Goal: Use online tool/utility: Utilize a website feature to perform a specific function

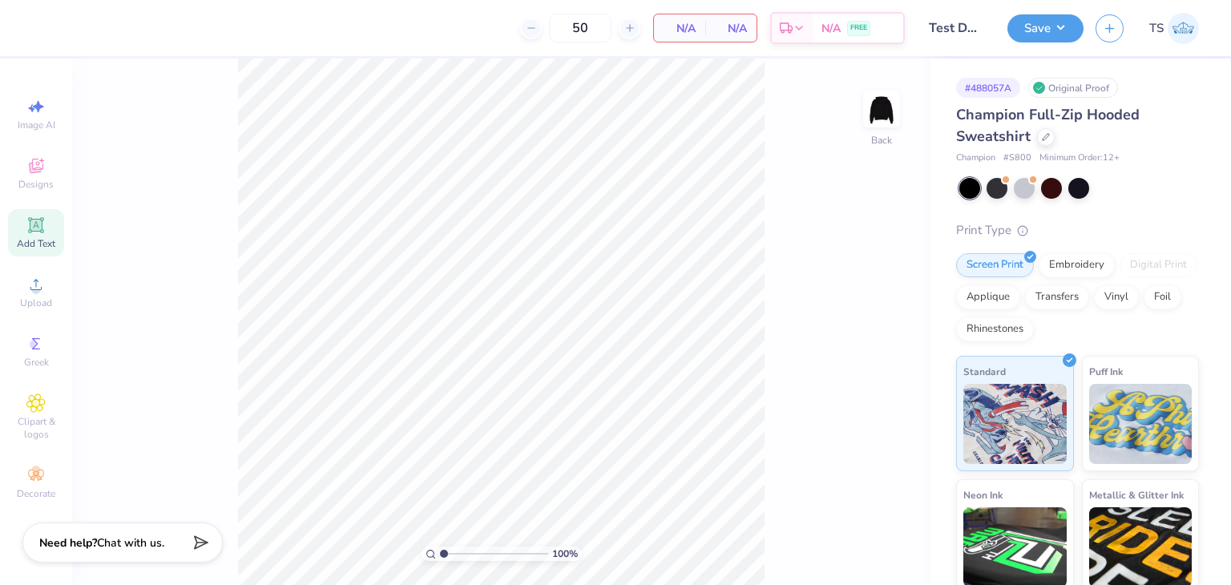
click at [26, 237] on span "Add Text" at bounding box center [36, 243] width 38 height 13
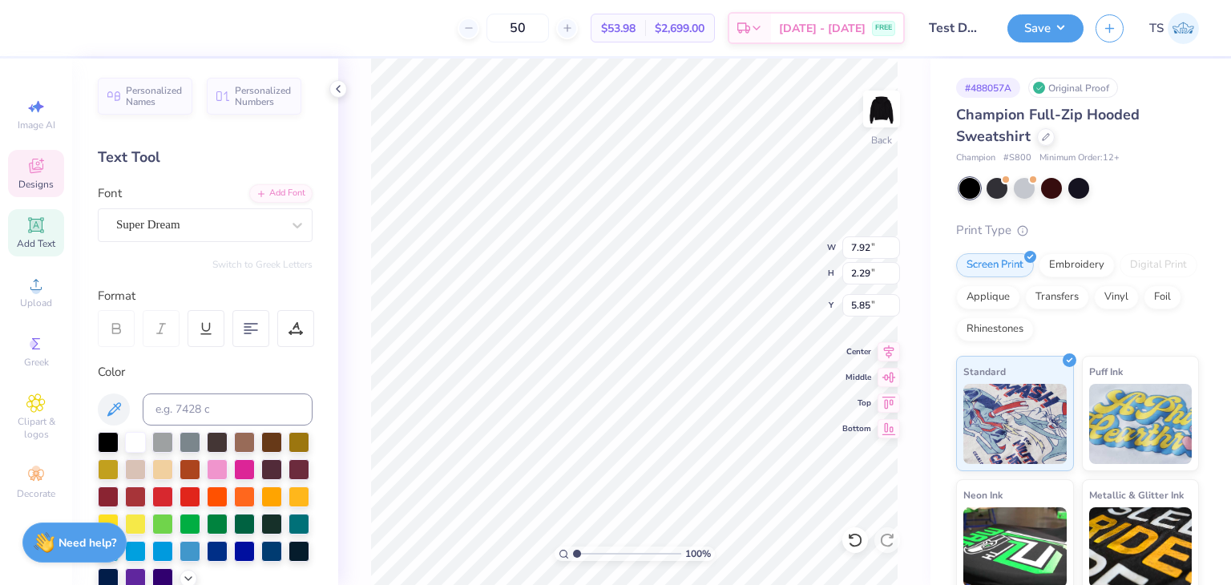
click at [36, 187] on span "Designs" at bounding box center [35, 184] width 35 height 13
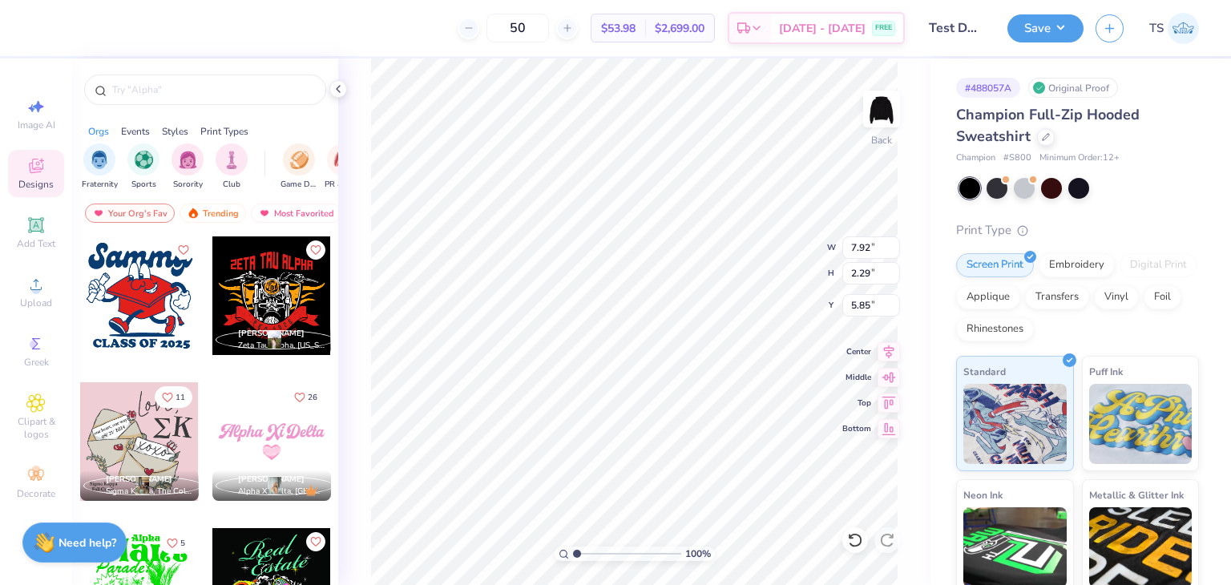
click at [131, 291] on div at bounding box center [139, 295] width 119 height 119
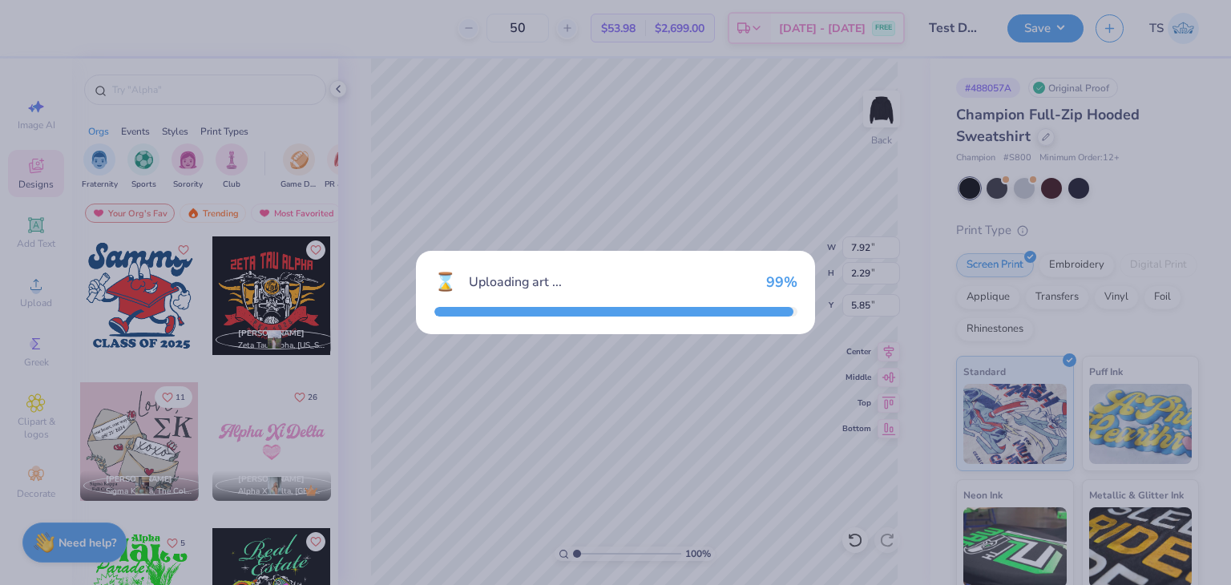
type input "9.25"
type input "9.22"
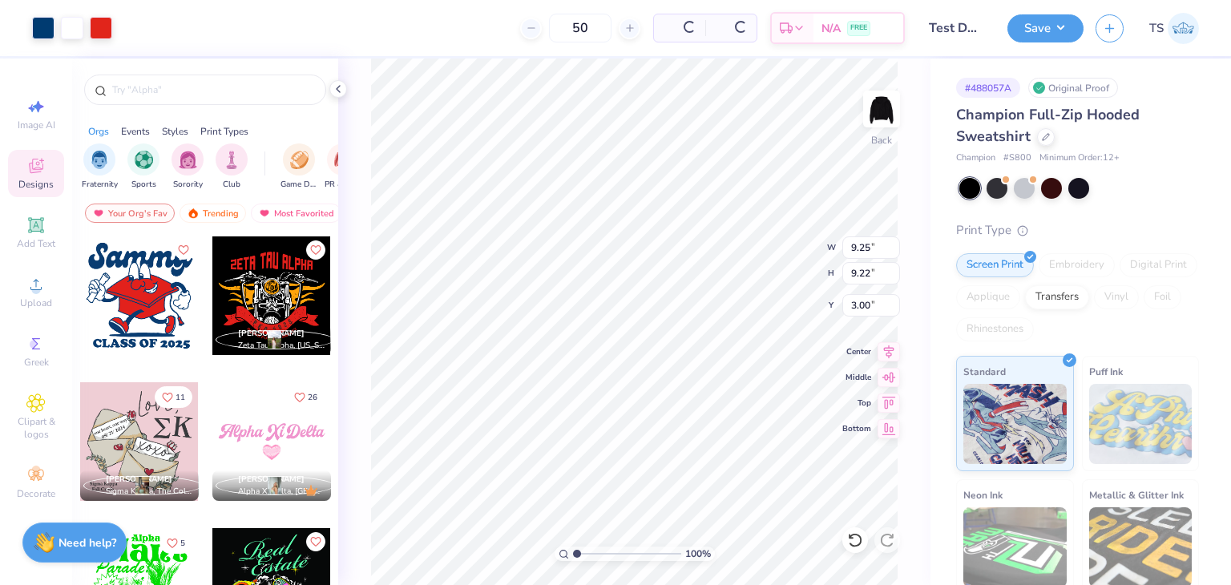
type input "0.50"
type input "7.92"
type input "2.29"
type input "5.85"
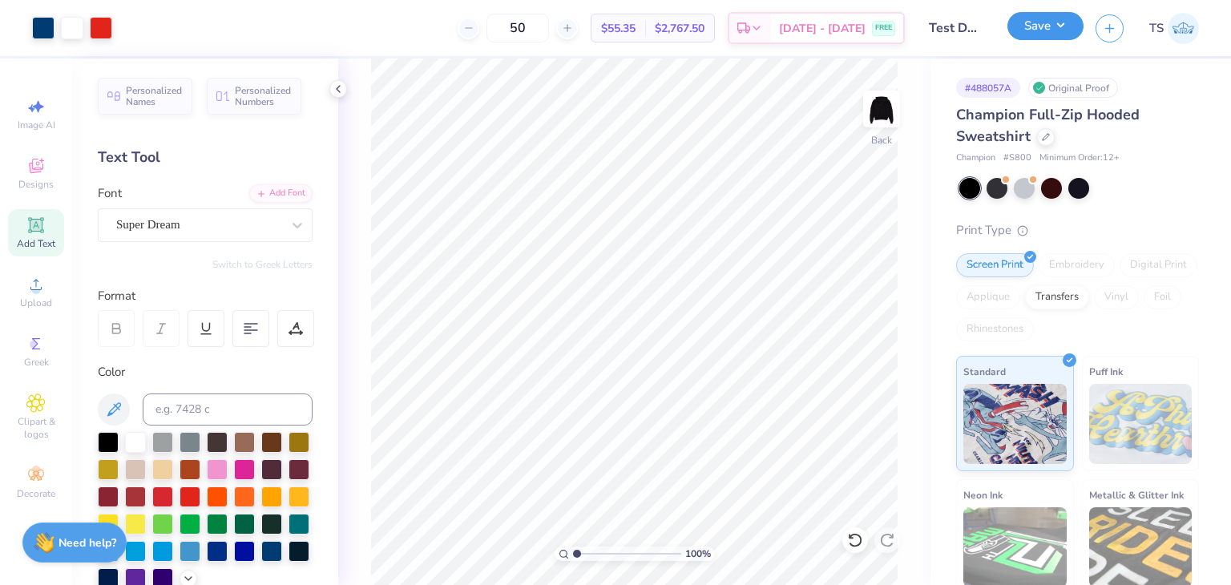
click at [1053, 21] on button "Save" at bounding box center [1045, 26] width 76 height 28
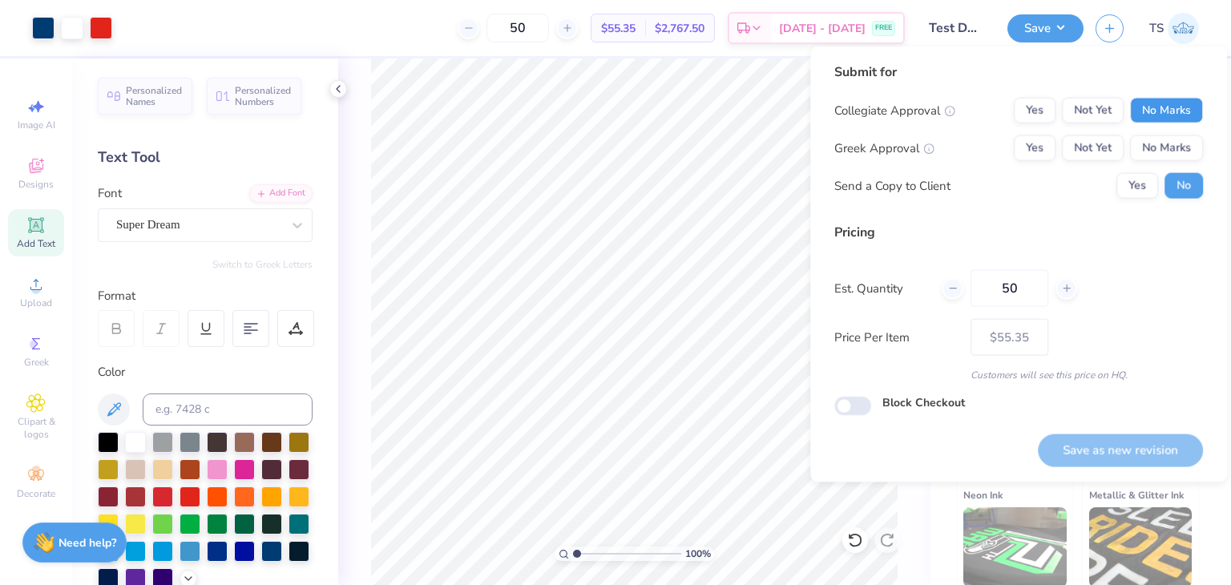
click at [1170, 103] on button "No Marks" at bounding box center [1166, 111] width 73 height 26
drag, startPoint x: 1174, startPoint y: 149, endPoint x: 1182, endPoint y: 163, distance: 16.5
click at [1173, 149] on button "No Marks" at bounding box center [1166, 148] width 73 height 26
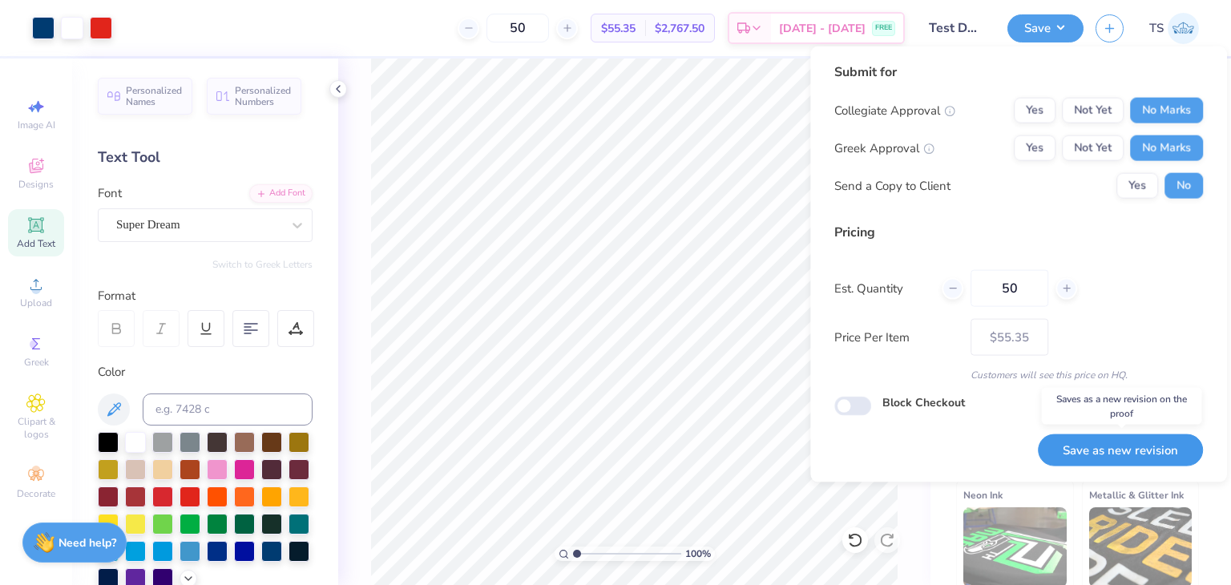
click at [1158, 450] on button "Save as new revision" at bounding box center [1120, 450] width 165 height 33
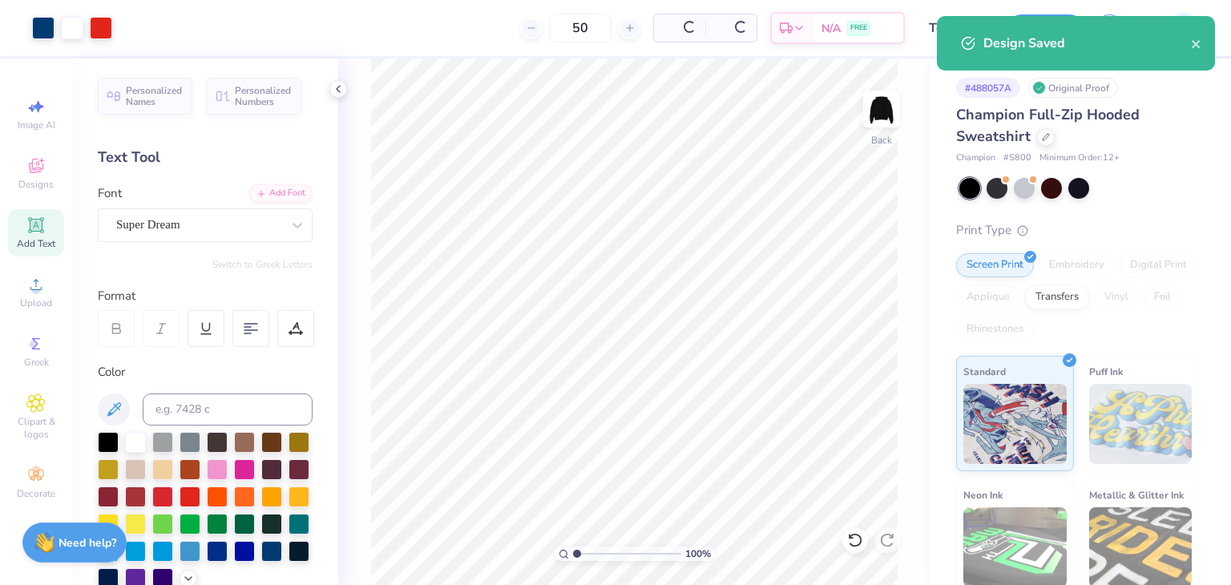
type input "$55.35"
click at [1196, 43] on icon "close" at bounding box center [1196, 44] width 8 height 8
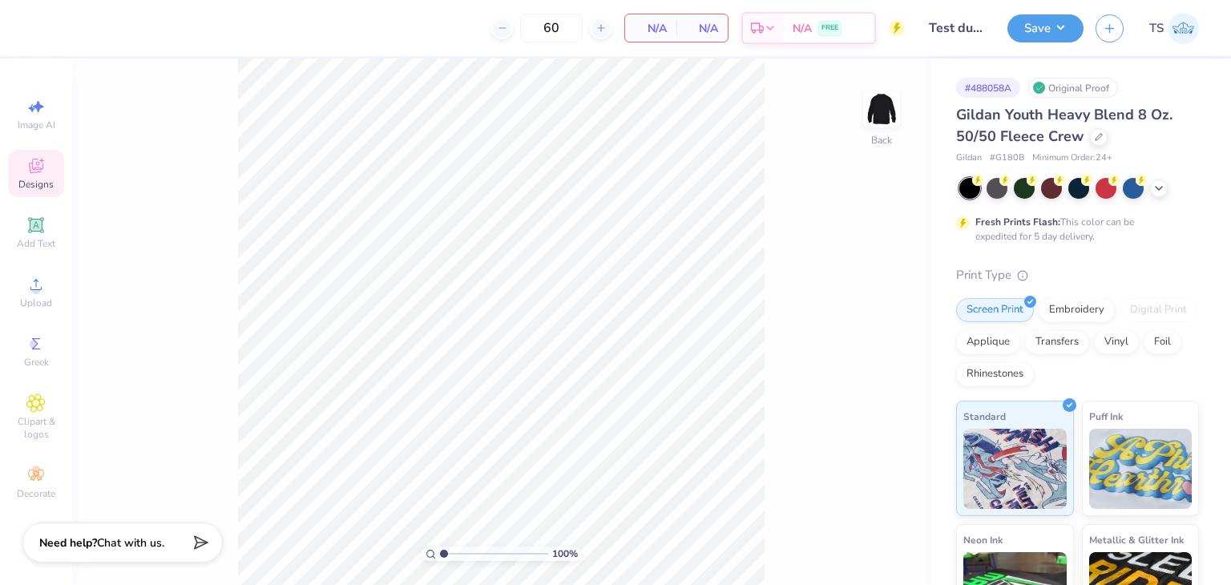
click at [42, 177] on div "Designs" at bounding box center [36, 173] width 56 height 47
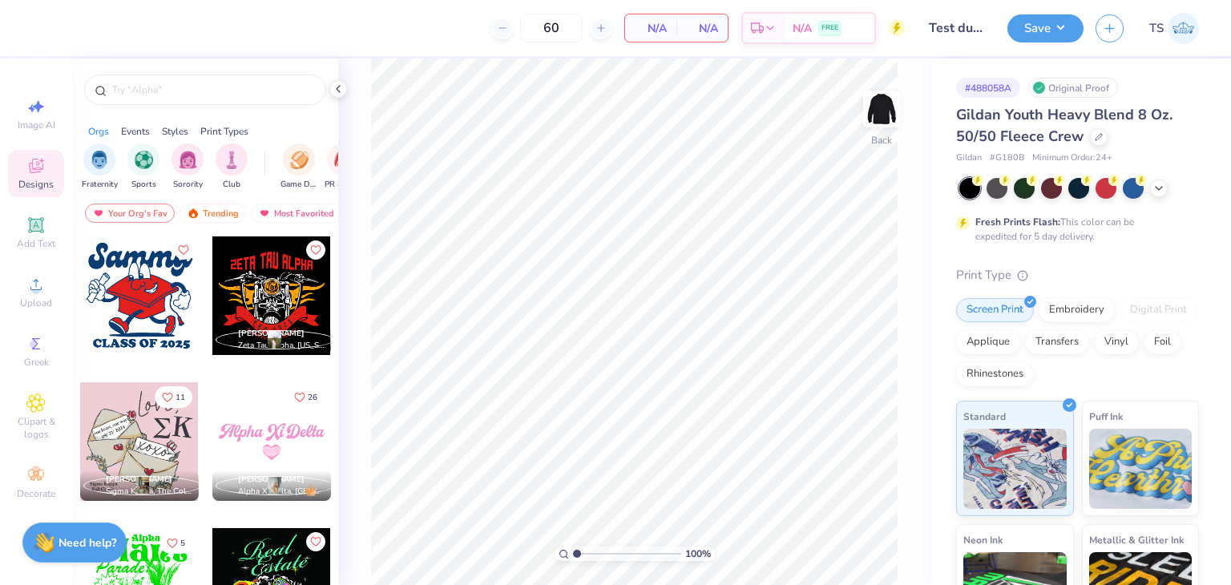
click at [274, 314] on div at bounding box center [271, 295] width 119 height 119
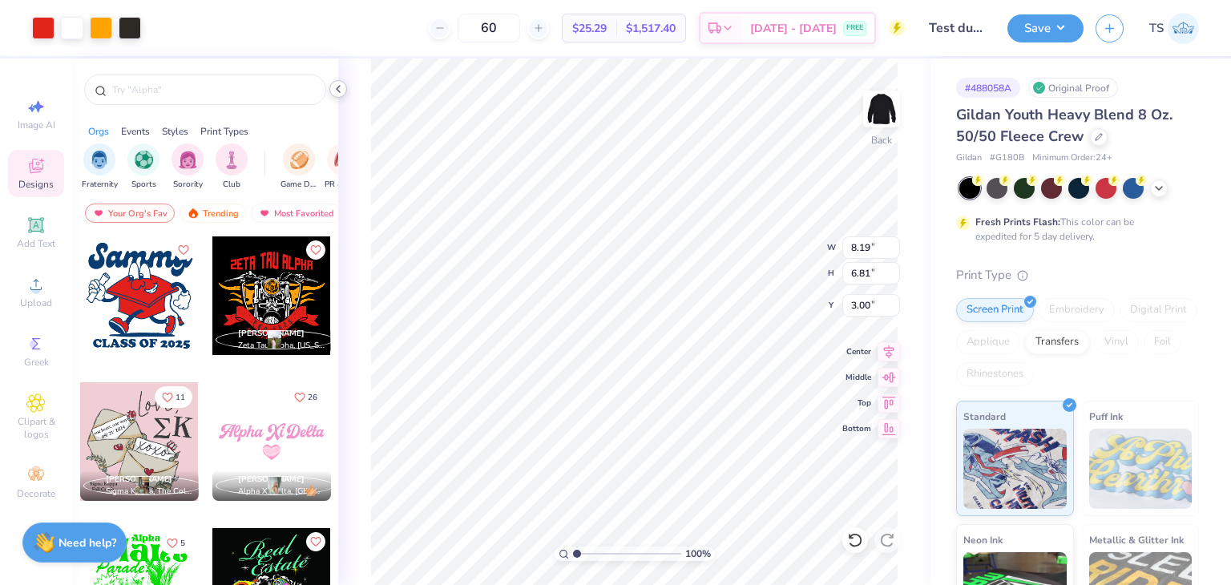
click at [342, 94] on icon at bounding box center [338, 89] width 13 height 13
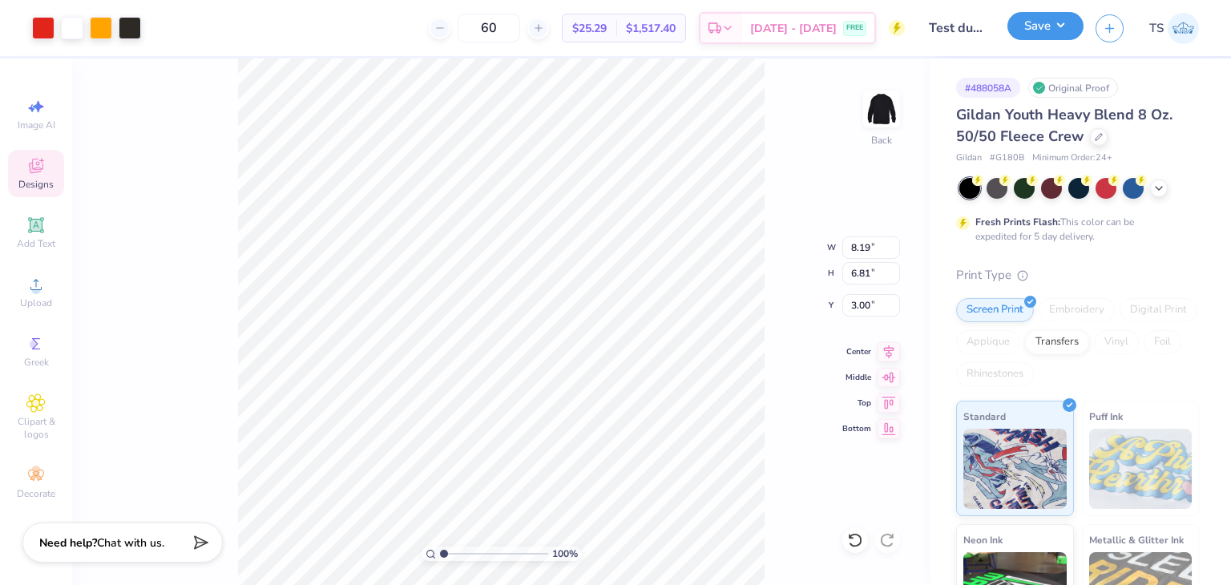
click at [1049, 33] on button "Save" at bounding box center [1045, 26] width 76 height 28
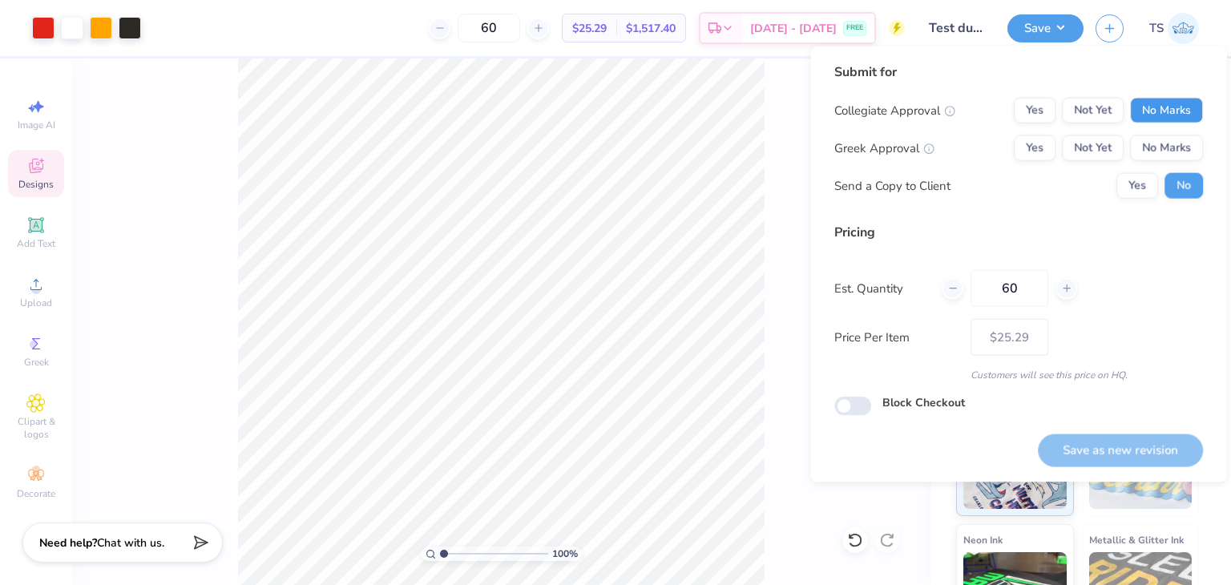
click at [1151, 112] on button "No Marks" at bounding box center [1166, 111] width 73 height 26
click at [1164, 145] on button "No Marks" at bounding box center [1166, 148] width 73 height 26
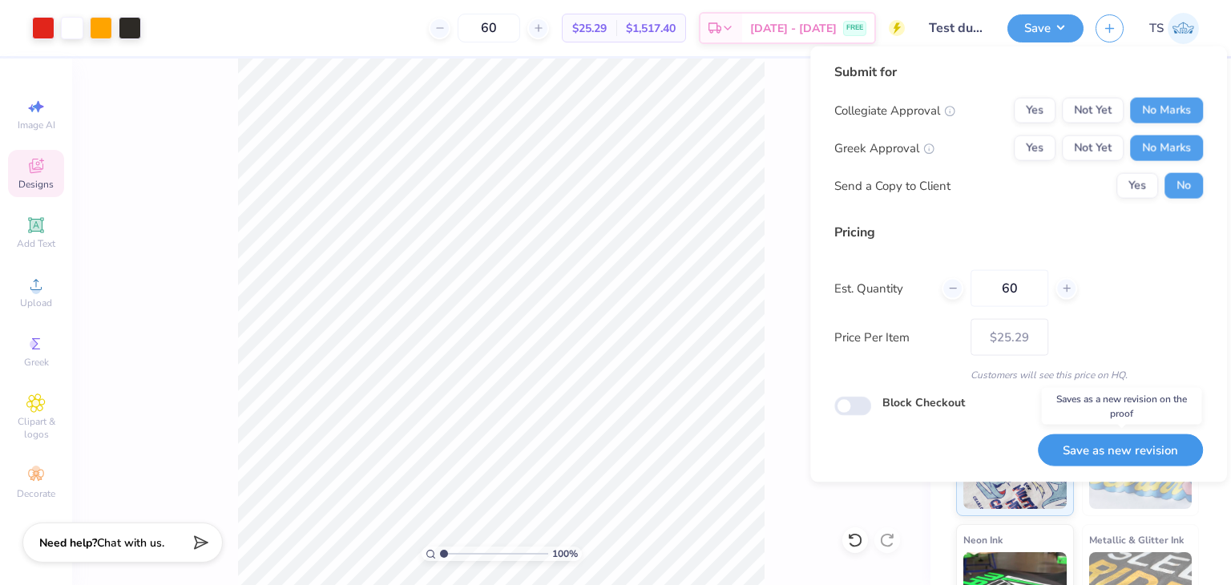
click at [1160, 451] on button "Save as new revision" at bounding box center [1120, 450] width 165 height 33
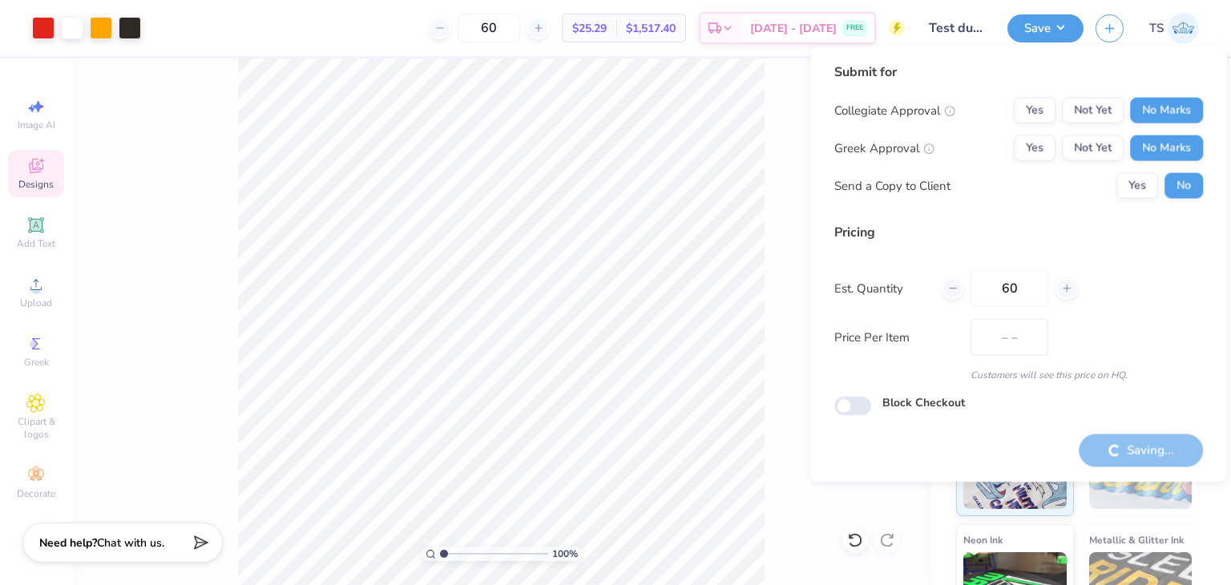
type input "$25.29"
